Goal: Navigation & Orientation: Find specific page/section

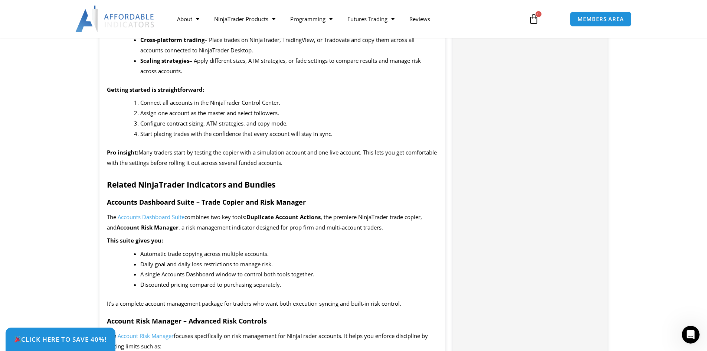
scroll to position [816, 0]
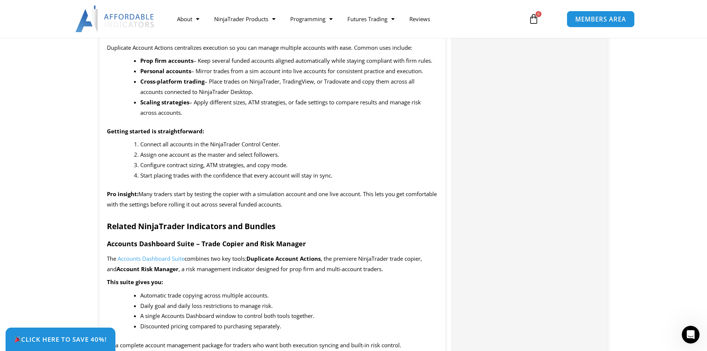
click at [593, 17] on span "MEMBERS AREA" at bounding box center [600, 19] width 51 height 6
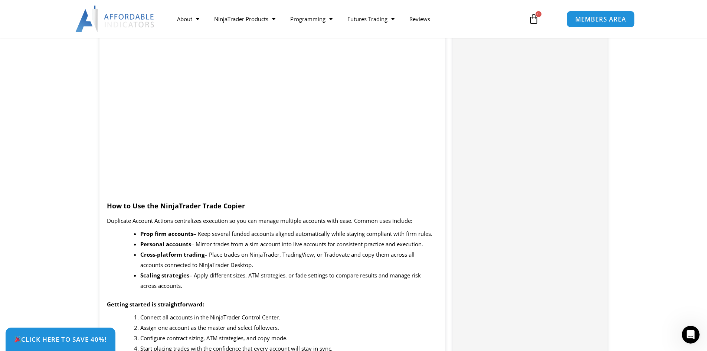
scroll to position [631, 0]
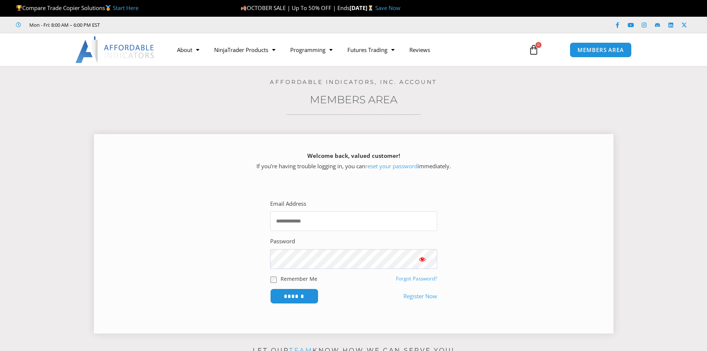
click at [346, 225] on input "Email Address" at bounding box center [353, 221] width 167 height 20
type input "**********"
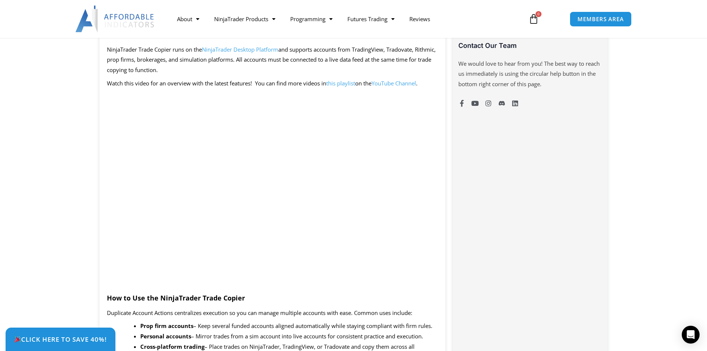
scroll to position [668, 0]
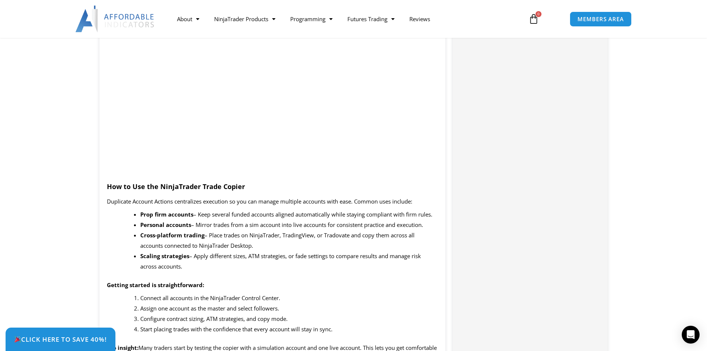
click at [173, 255] on b "Scaling strategies" at bounding box center [164, 255] width 49 height 7
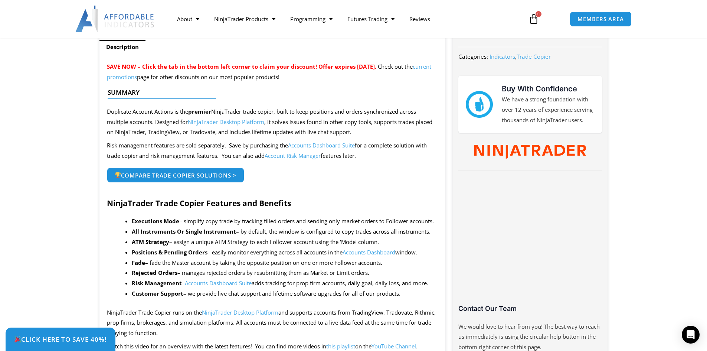
scroll to position [297, 0]
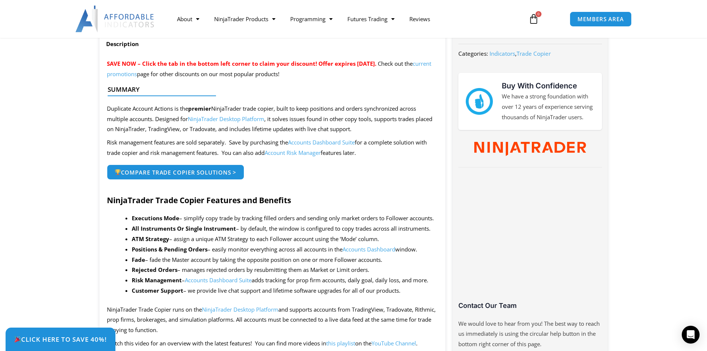
click at [380, 250] on link "Accounts Dashboard" at bounding box center [369, 248] width 53 height 7
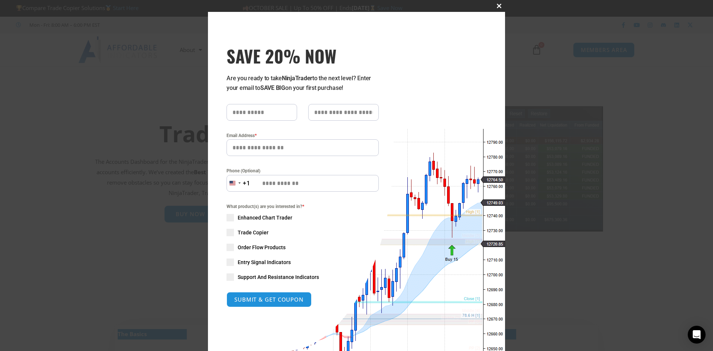
click at [498, 1] on button "Close this module" at bounding box center [499, 6] width 12 height 12
